Goal: Register for event/course

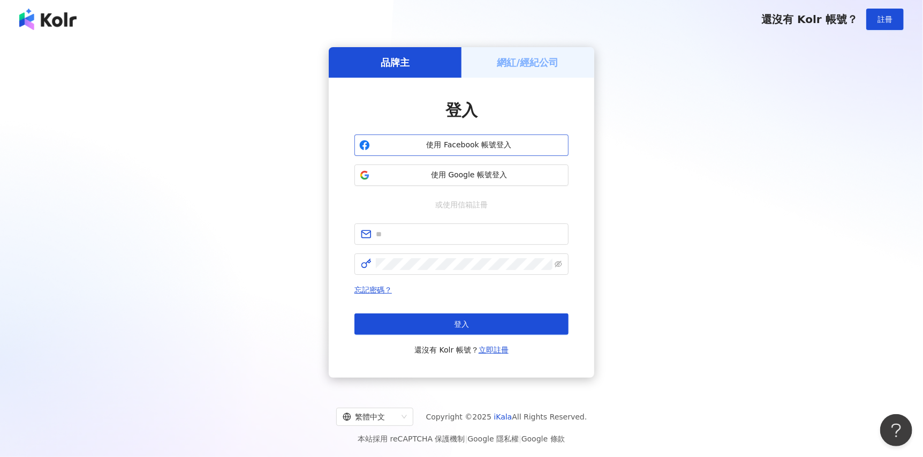
click at [534, 138] on button "使用 Facebook 帳號登入" at bounding box center [462, 144] width 214 height 21
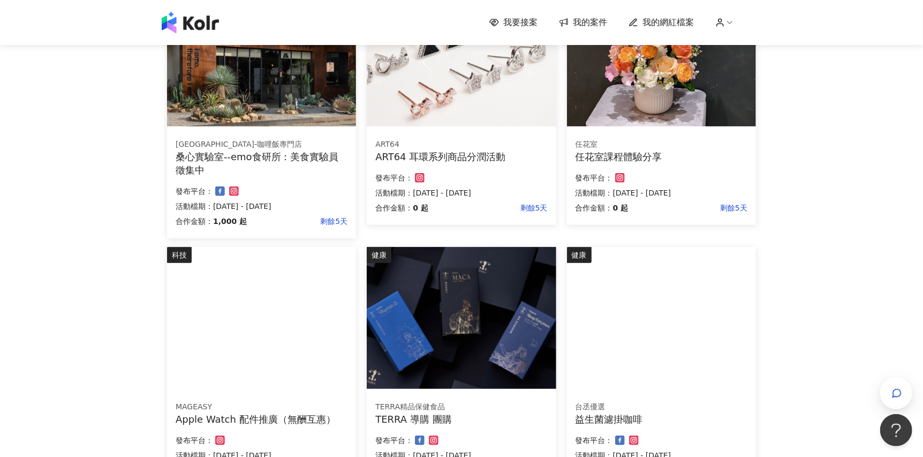
scroll to position [535, 0]
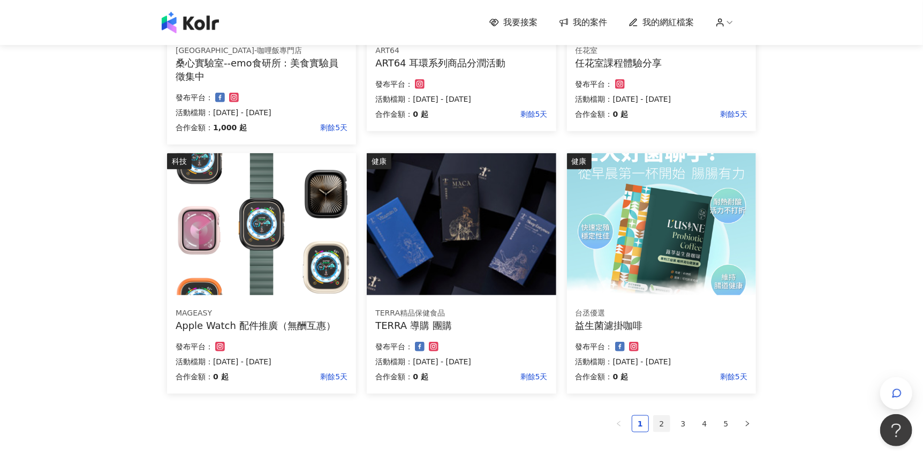
click at [663, 426] on link "2" at bounding box center [662, 424] width 16 height 16
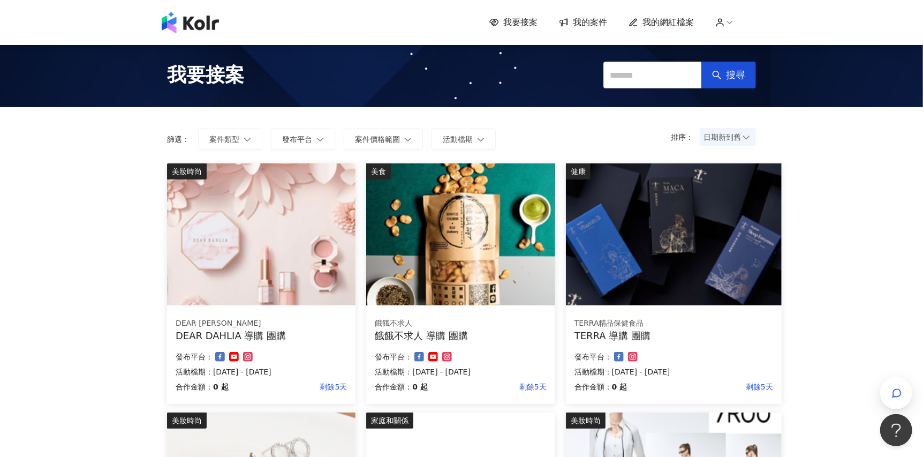
scroll to position [267, 0]
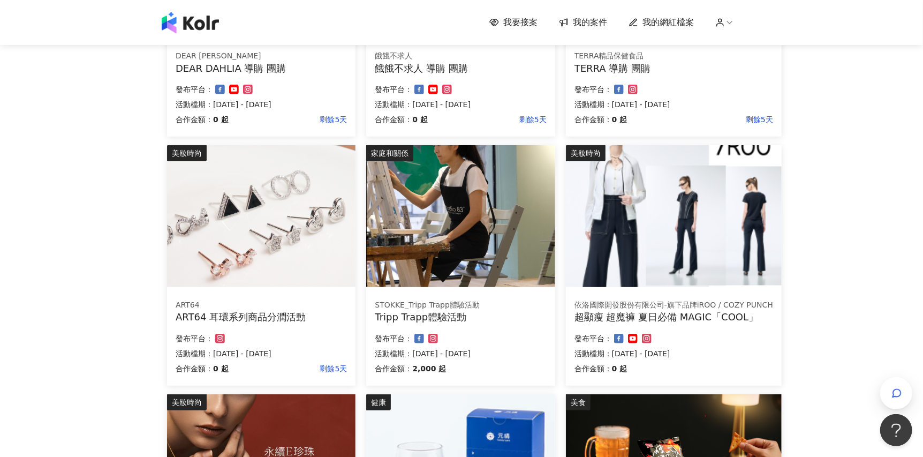
click at [485, 221] on img at bounding box center [460, 216] width 189 height 142
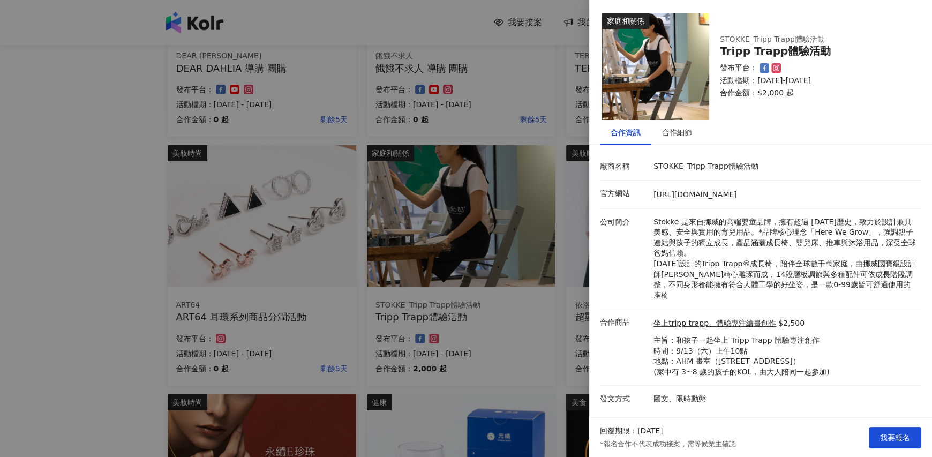
click at [550, 375] on div at bounding box center [466, 228] width 932 height 457
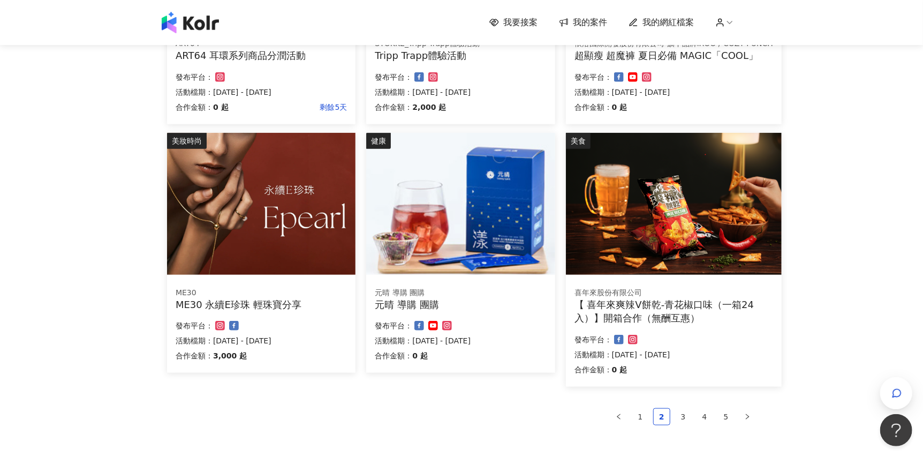
scroll to position [624, 0]
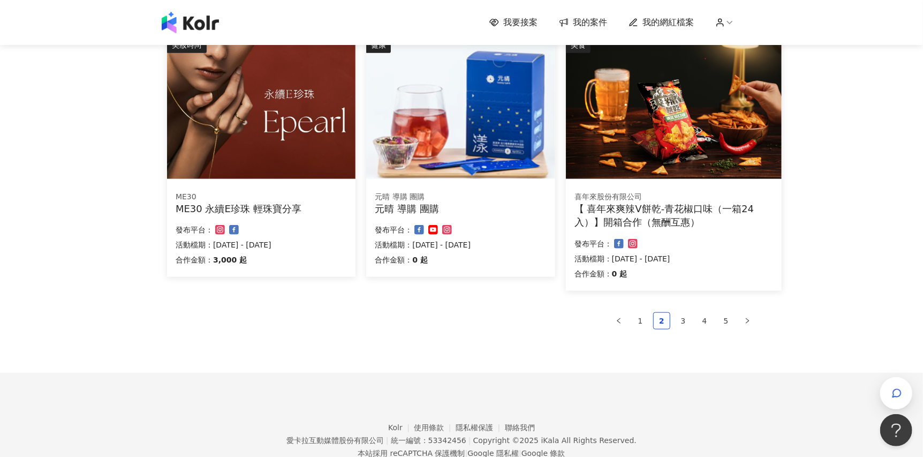
click at [323, 161] on img at bounding box center [261, 108] width 189 height 142
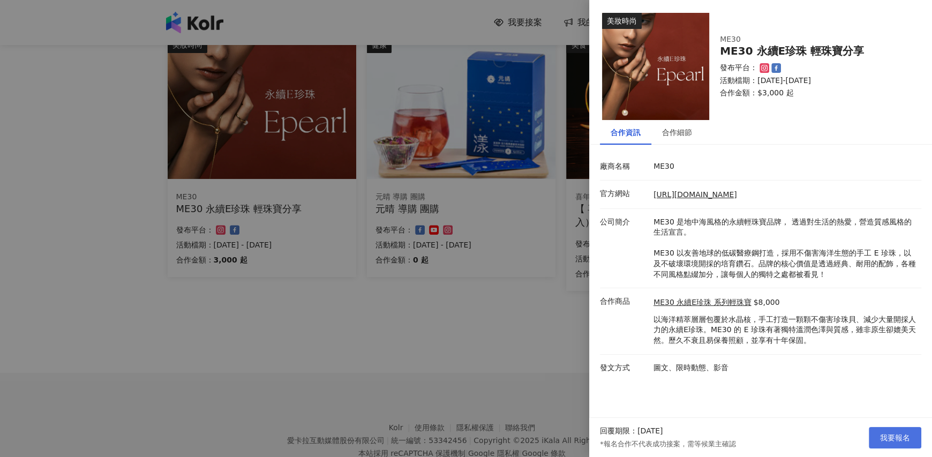
click at [884, 438] on span "我要報名" at bounding box center [895, 437] width 30 height 9
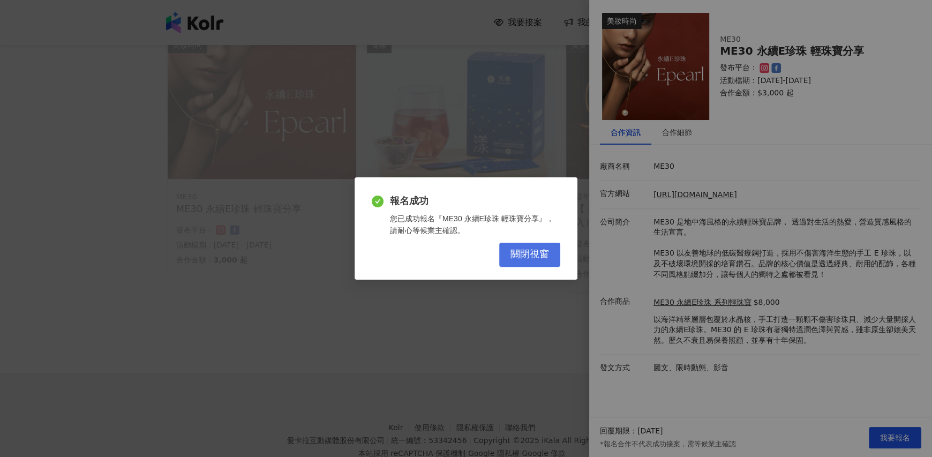
click at [545, 249] on span "關閉視窗" at bounding box center [529, 255] width 39 height 12
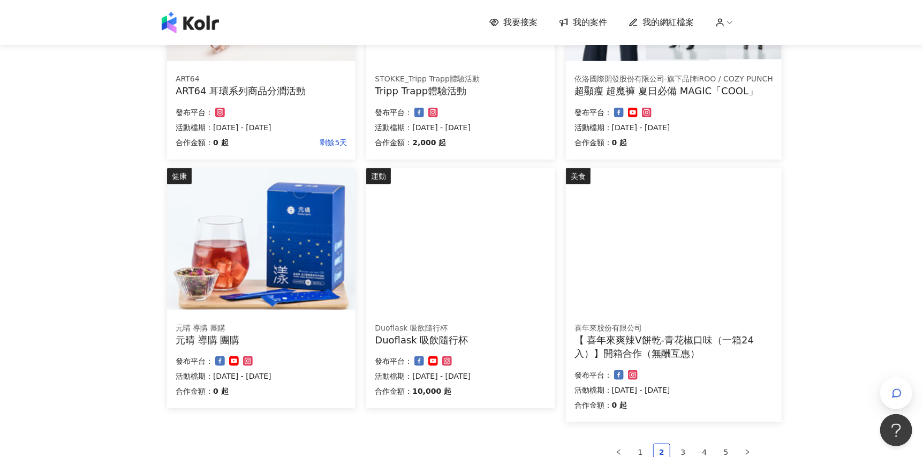
scroll to position [446, 0]
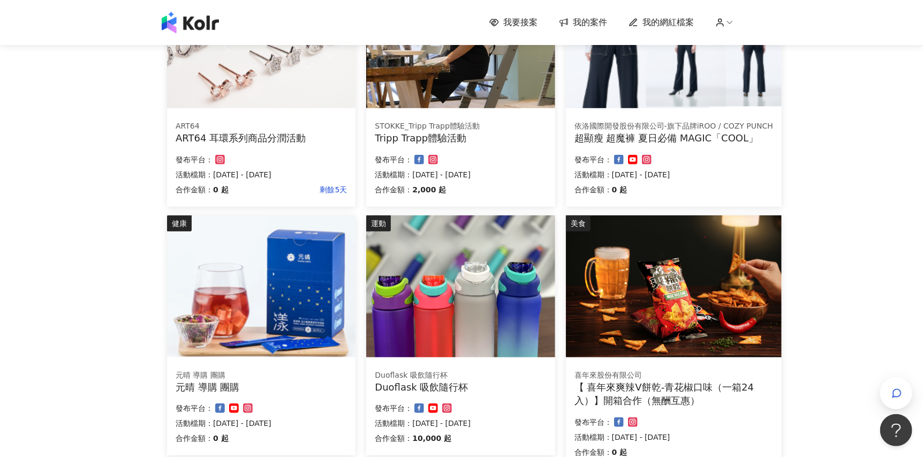
click at [503, 252] on img at bounding box center [460, 286] width 189 height 142
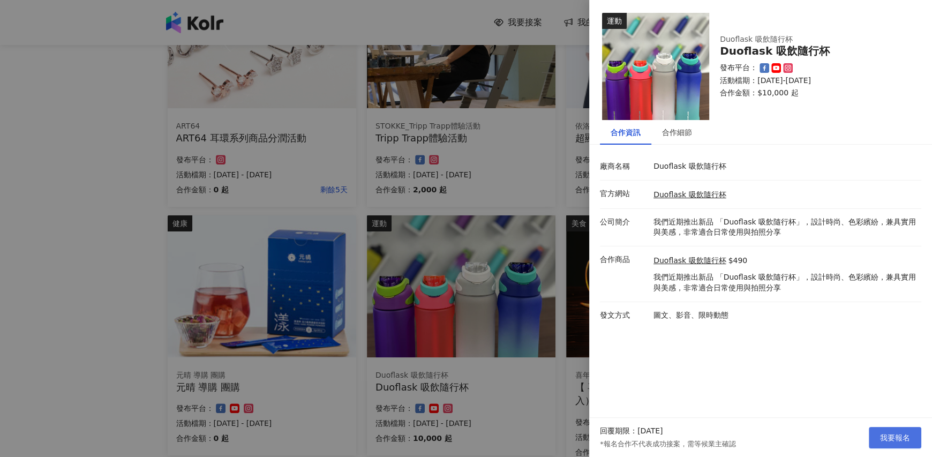
click at [884, 435] on span "我要報名" at bounding box center [895, 437] width 30 height 9
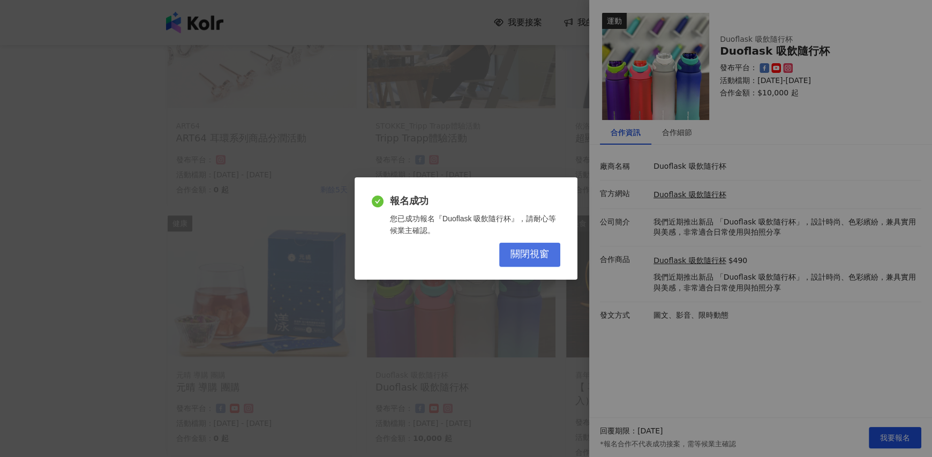
click at [528, 249] on span "關閉視窗" at bounding box center [529, 255] width 39 height 12
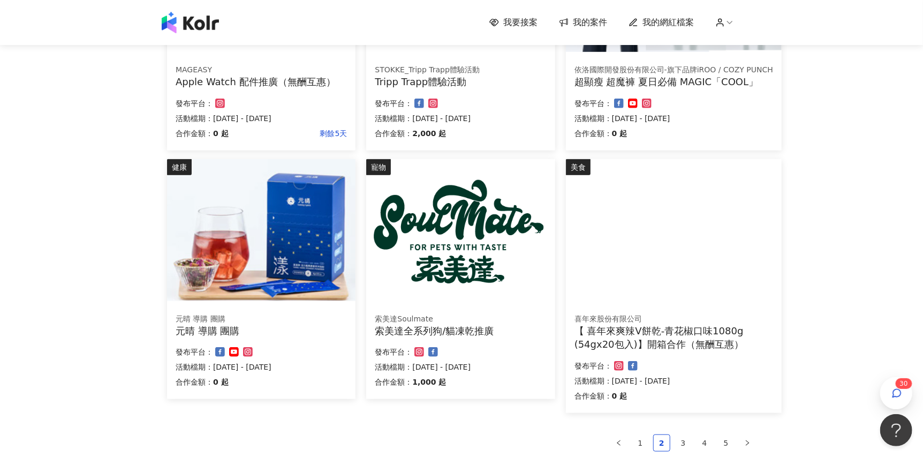
scroll to position [535, 0]
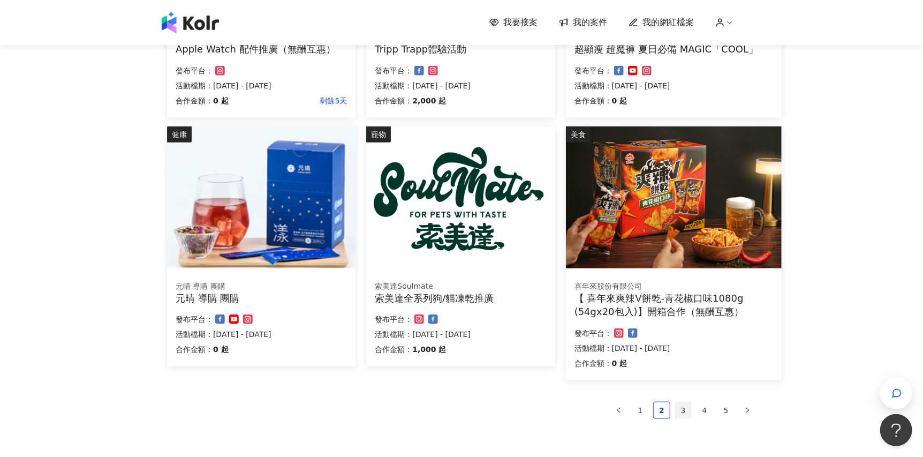
click at [683, 409] on link "3" at bounding box center [683, 410] width 16 height 16
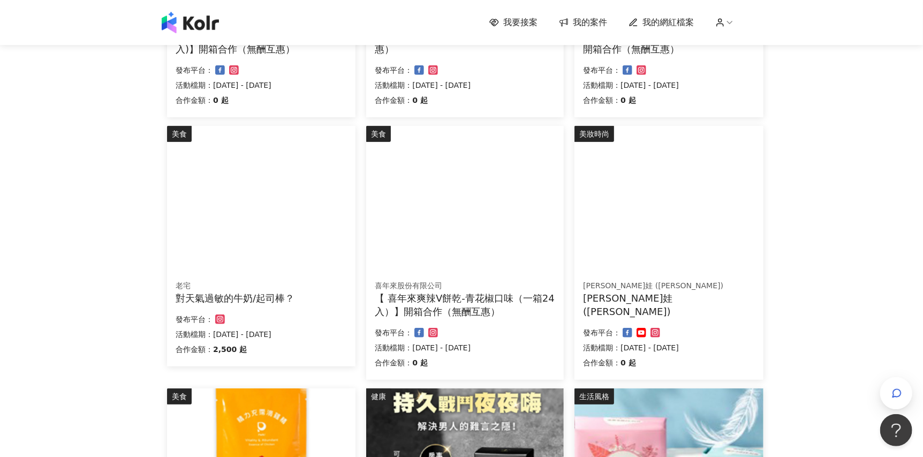
scroll to position [357, 0]
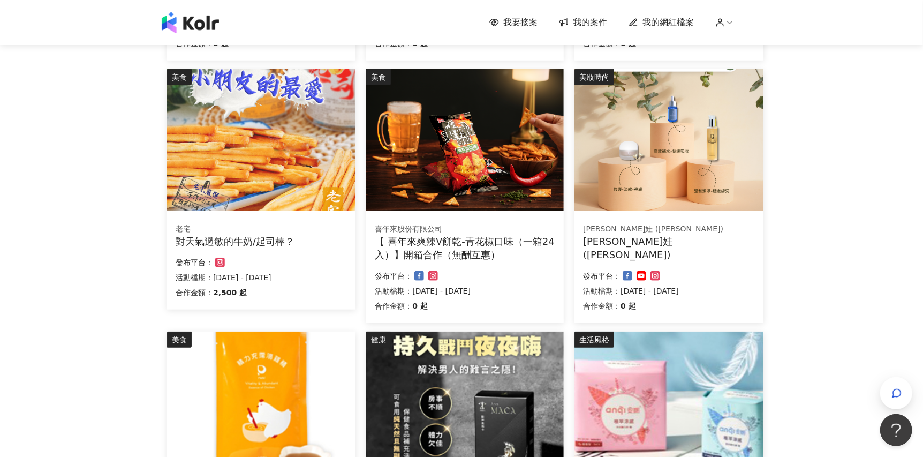
click at [313, 171] on img at bounding box center [261, 140] width 189 height 142
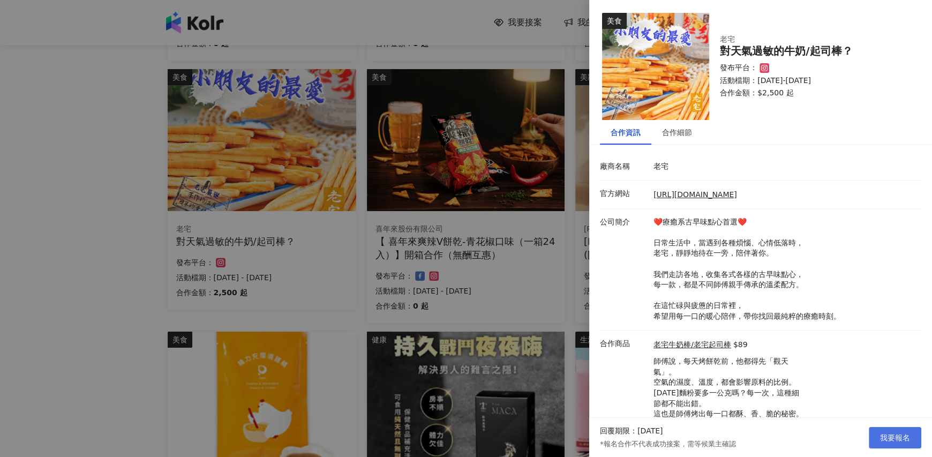
click at [883, 433] on span "我要報名" at bounding box center [895, 437] width 30 height 9
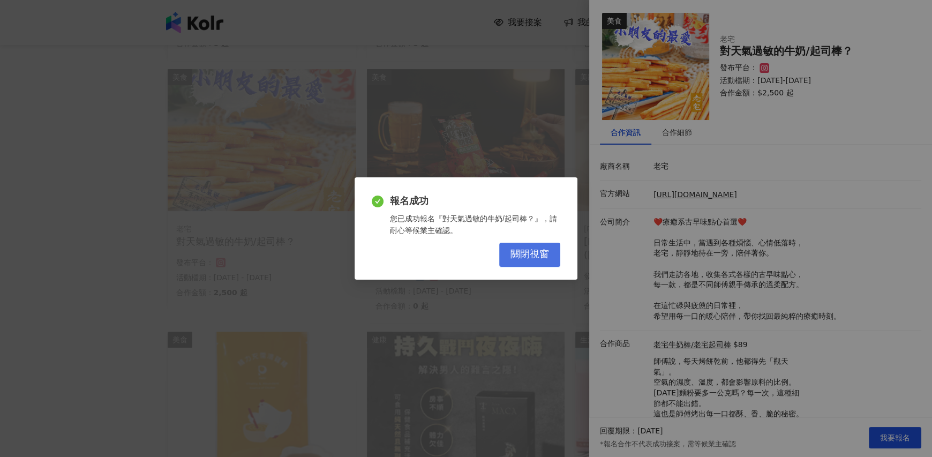
click at [538, 262] on button "關閉視窗" at bounding box center [529, 255] width 61 height 24
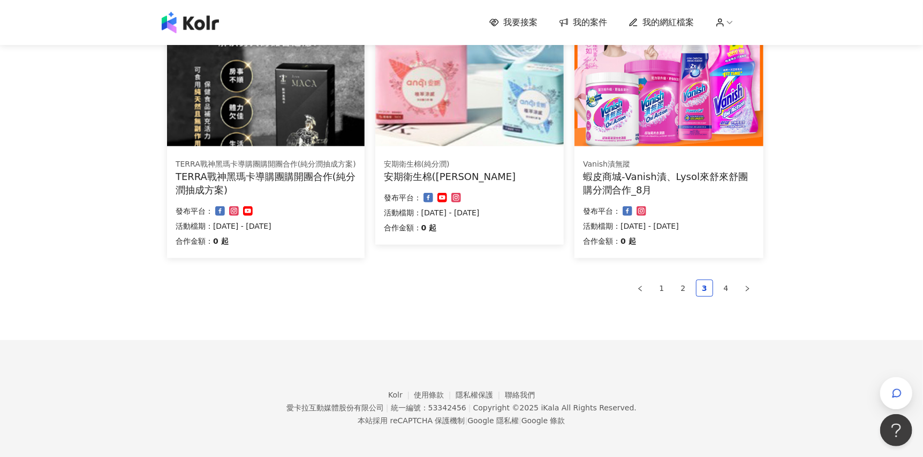
scroll to position [596, 0]
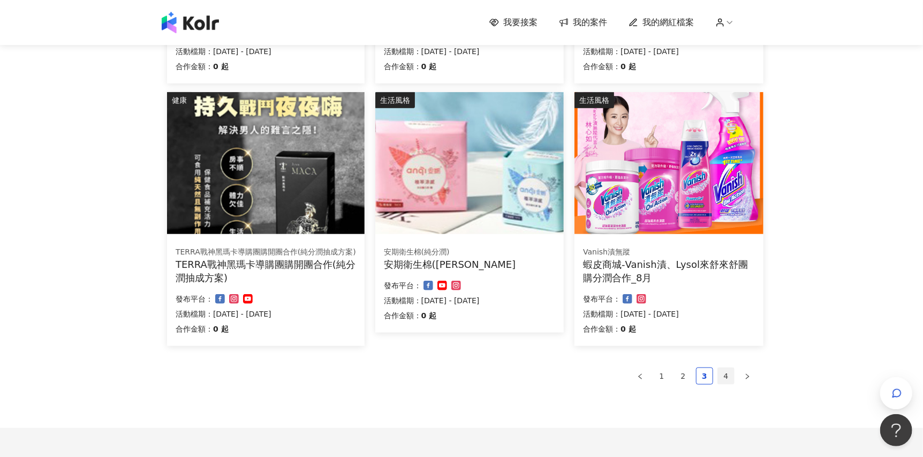
click at [722, 379] on link "4" at bounding box center [726, 376] width 16 height 16
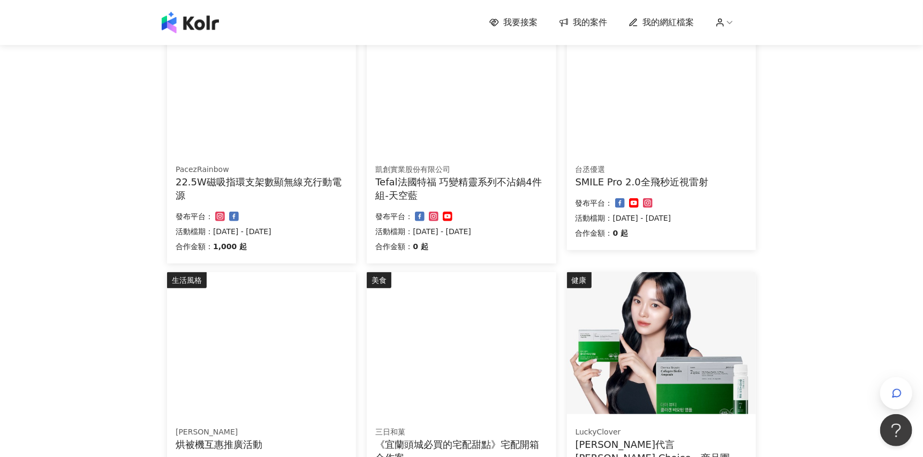
scroll to position [329, 0]
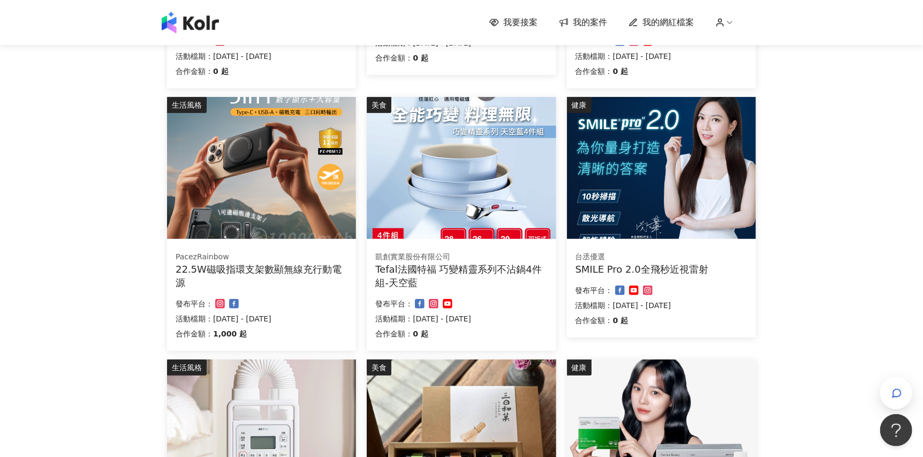
click at [430, 189] on img at bounding box center [461, 168] width 189 height 142
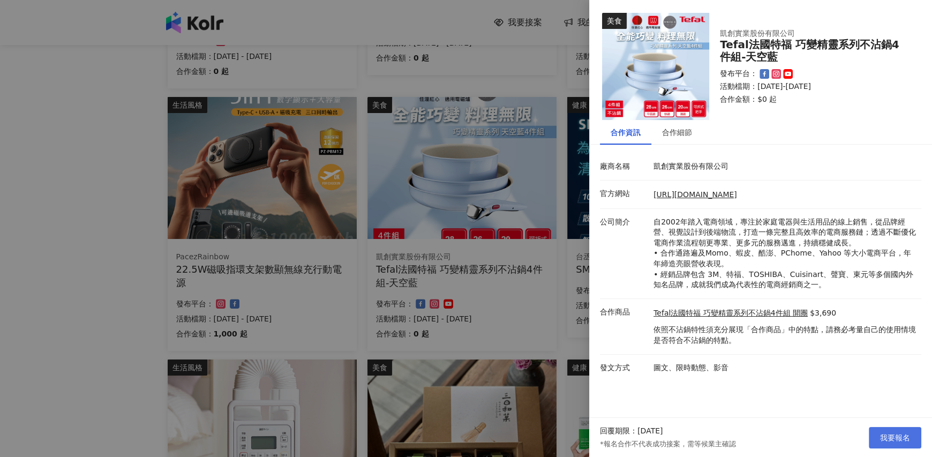
click at [881, 433] on span "我要報名" at bounding box center [895, 437] width 30 height 9
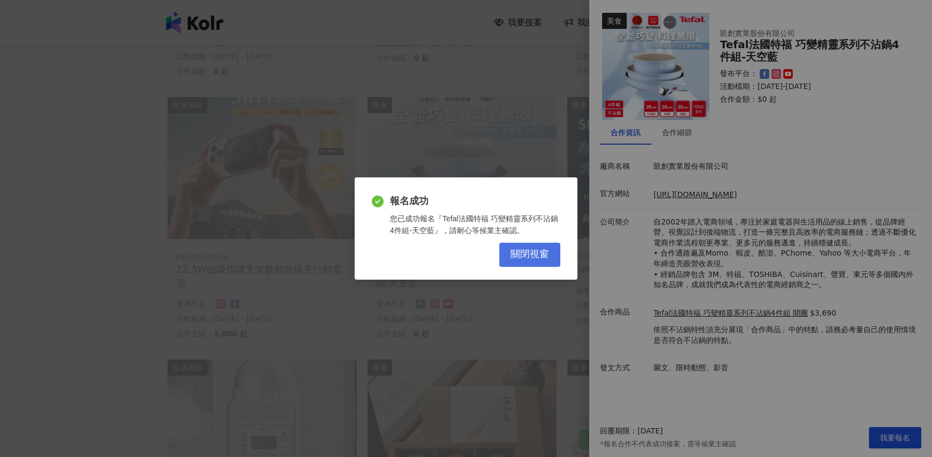
click at [527, 252] on span "關閉視窗" at bounding box center [529, 255] width 39 height 12
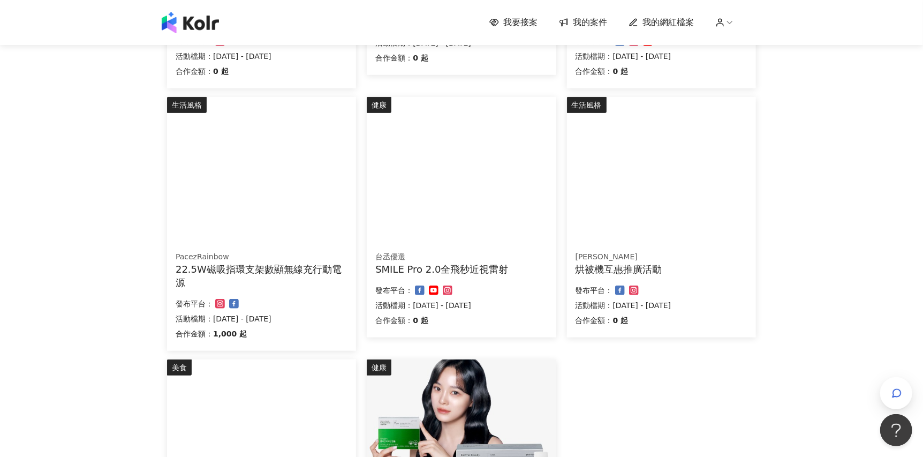
click at [334, 210] on img at bounding box center [261, 168] width 189 height 142
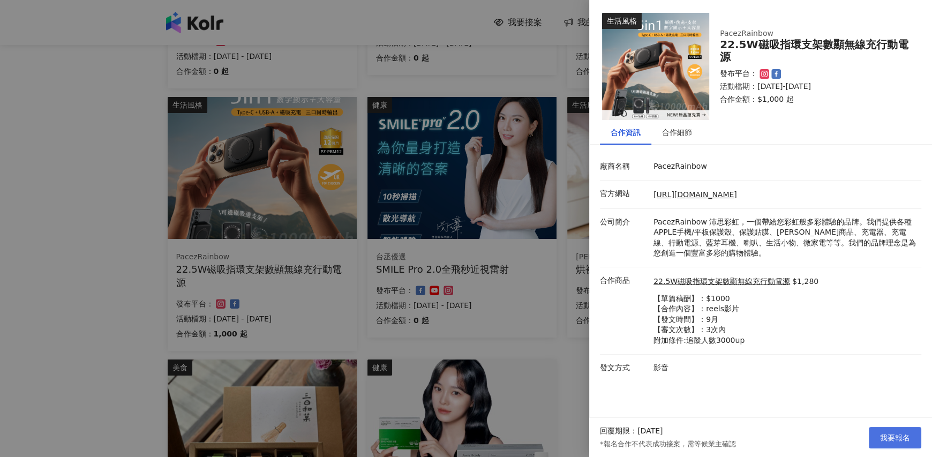
click at [907, 440] on span "我要報名" at bounding box center [895, 437] width 30 height 9
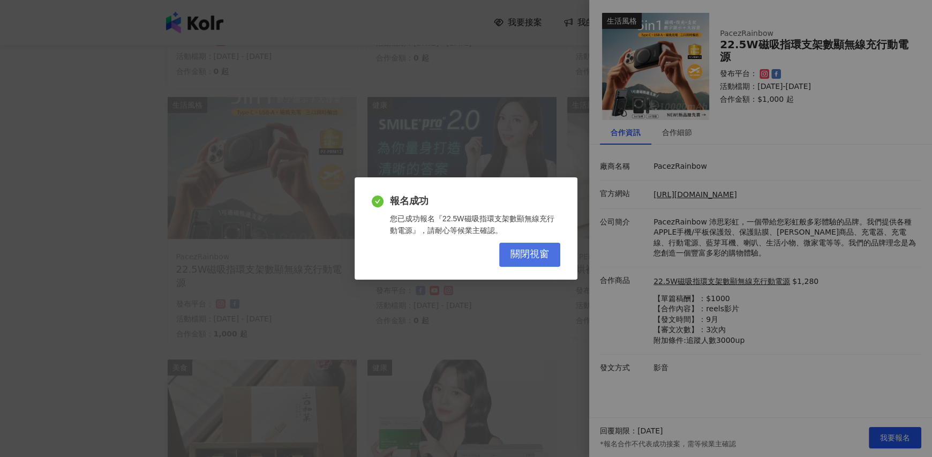
click at [537, 254] on span "關閉視窗" at bounding box center [529, 255] width 39 height 12
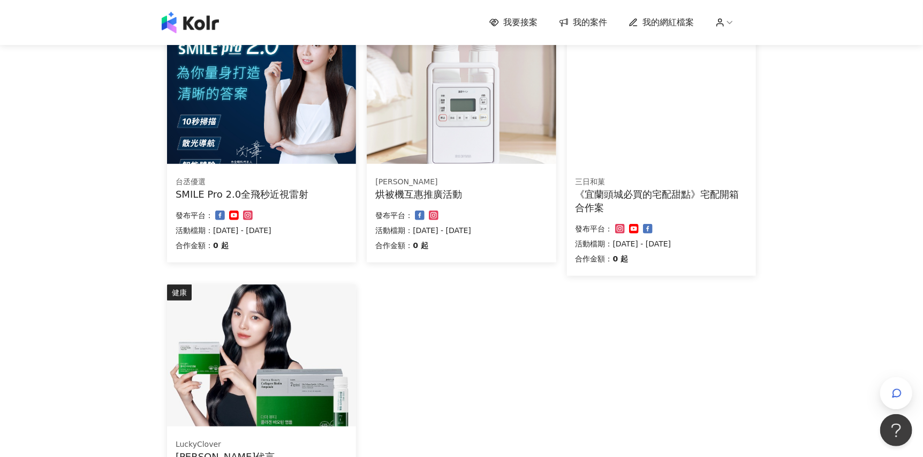
scroll to position [686, 0]
